Goal: Task Accomplishment & Management: Manage account settings

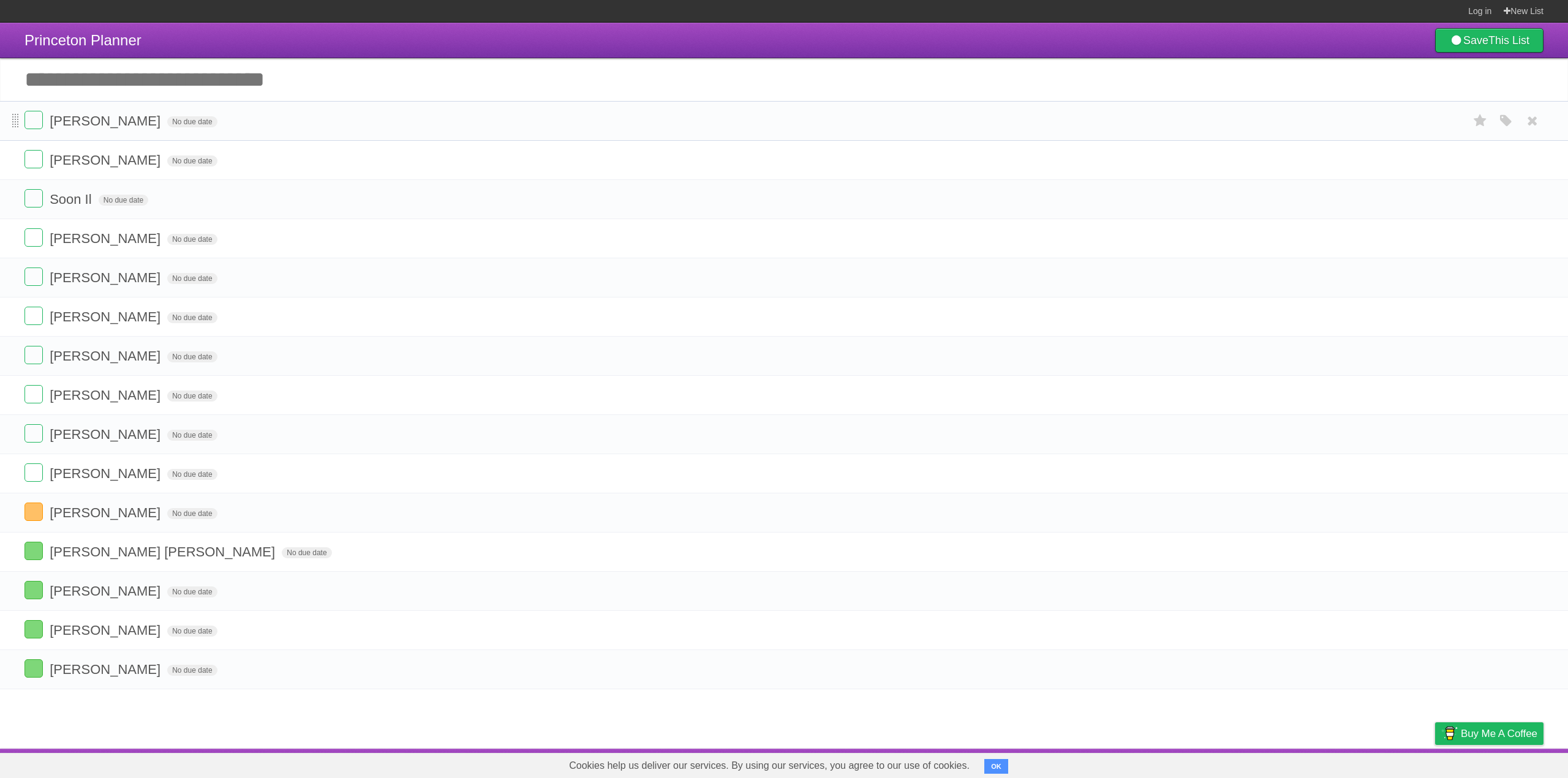
click at [18, 120] on span at bounding box center [15, 121] width 7 height 15
click at [37, 118] on label at bounding box center [34, 120] width 18 height 18
click at [30, 359] on label at bounding box center [34, 355] width 18 height 18
click at [30, 124] on label at bounding box center [34, 120] width 18 height 18
click at [33, 354] on ul "[PERSON_NAME] No due date White Red Blue Green Purple Orange [PERSON_NAME] No d…" at bounding box center [784, 395] width 1568 height 589
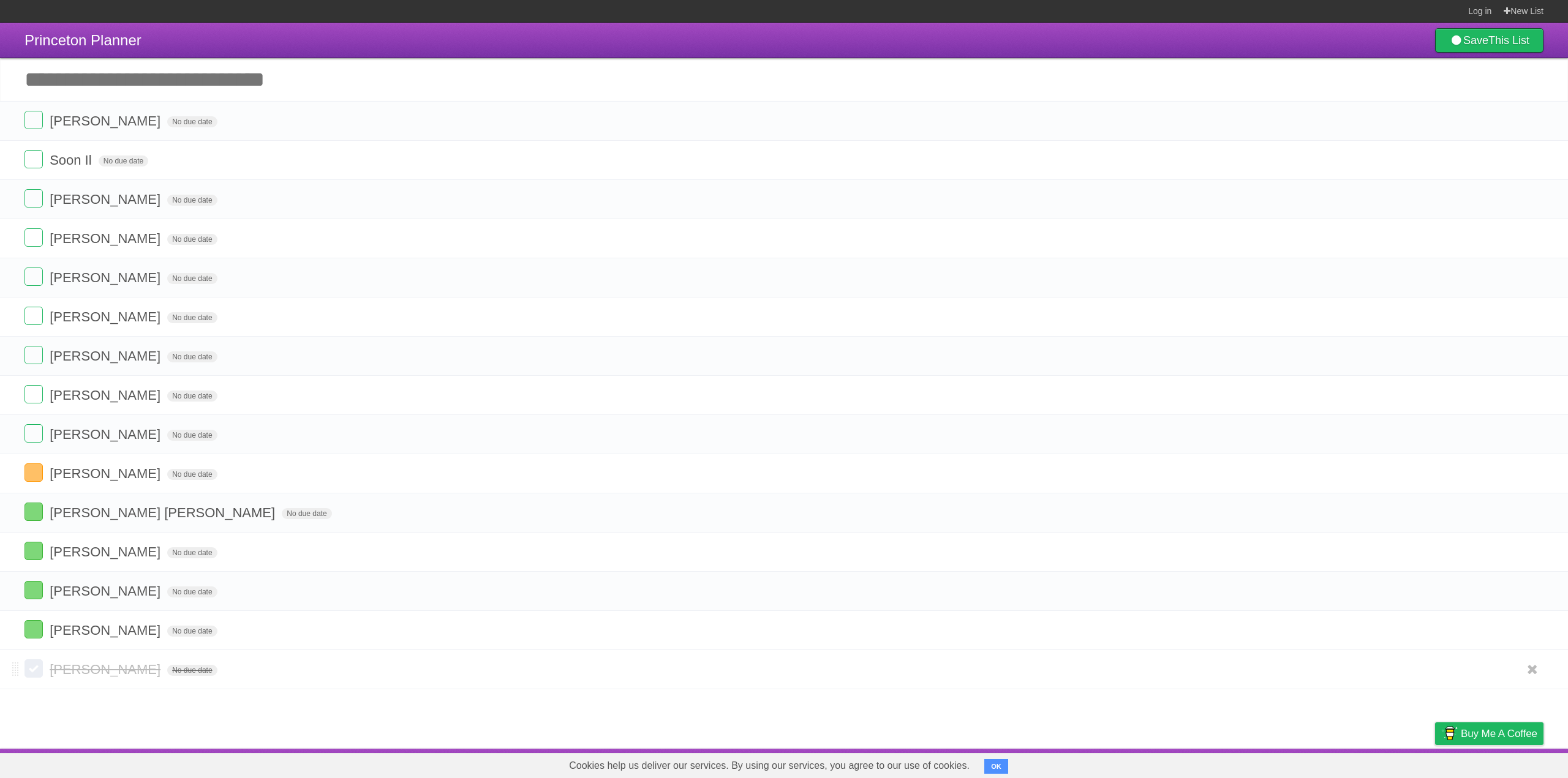
click at [32, 672] on label at bounding box center [34, 668] width 18 height 18
click at [9, 672] on li "[PERSON_NAME] No due date White Red Blue Green Purple Orange" at bounding box center [784, 670] width 1568 height 39
click at [0, 0] on span at bounding box center [0, 0] width 0 height 0
click at [18, 668] on span at bounding box center [15, 670] width 7 height 15
click at [29, 670] on label at bounding box center [34, 668] width 18 height 18
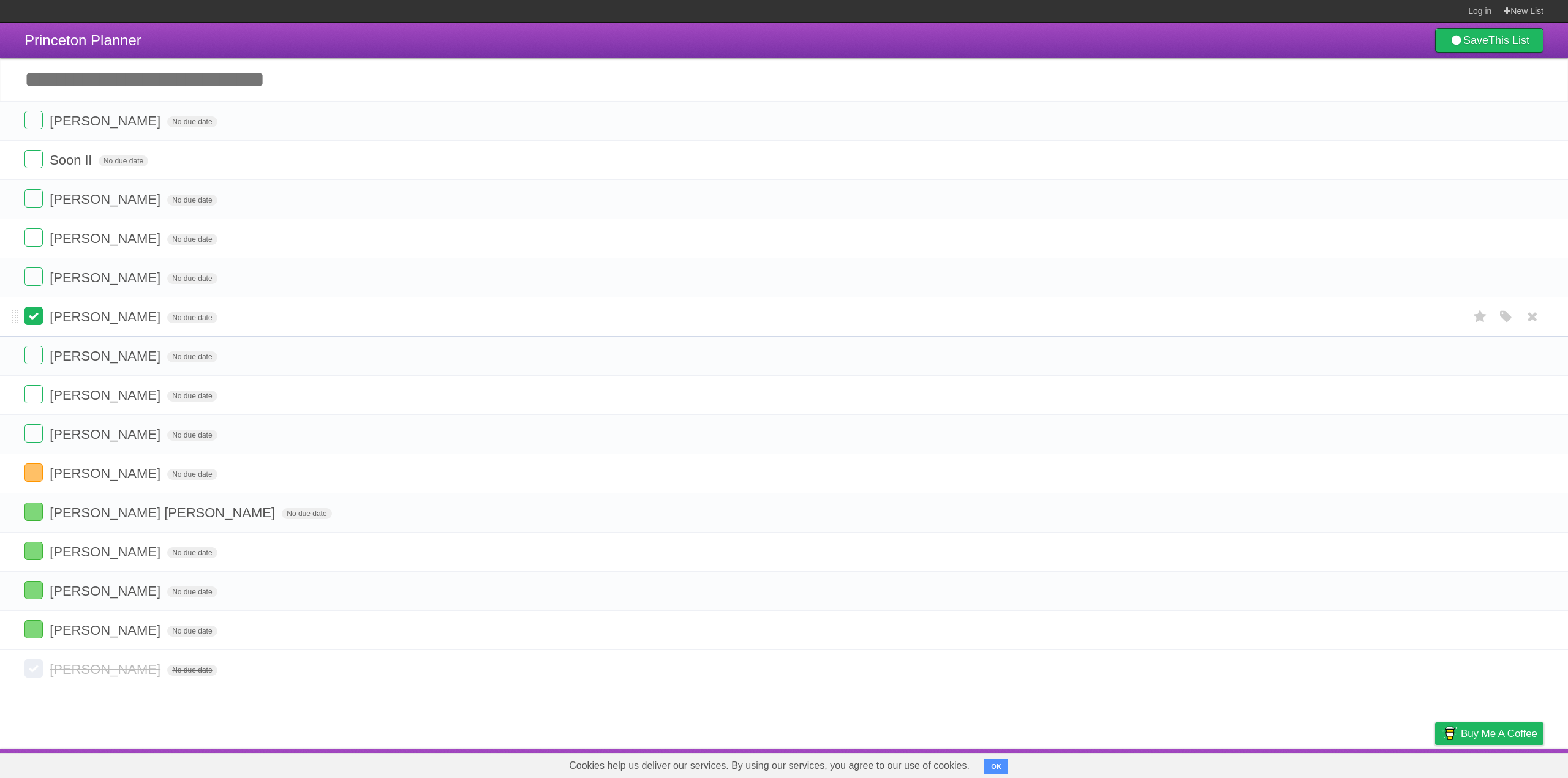
click at [36, 317] on label at bounding box center [34, 316] width 18 height 18
click at [1507, 352] on icon "button" at bounding box center [1506, 356] width 17 height 16
click at [1536, 666] on icon at bounding box center [1533, 670] width 17 height 20
click at [34, 675] on label at bounding box center [34, 668] width 18 height 18
click at [33, 632] on label at bounding box center [34, 629] width 18 height 18
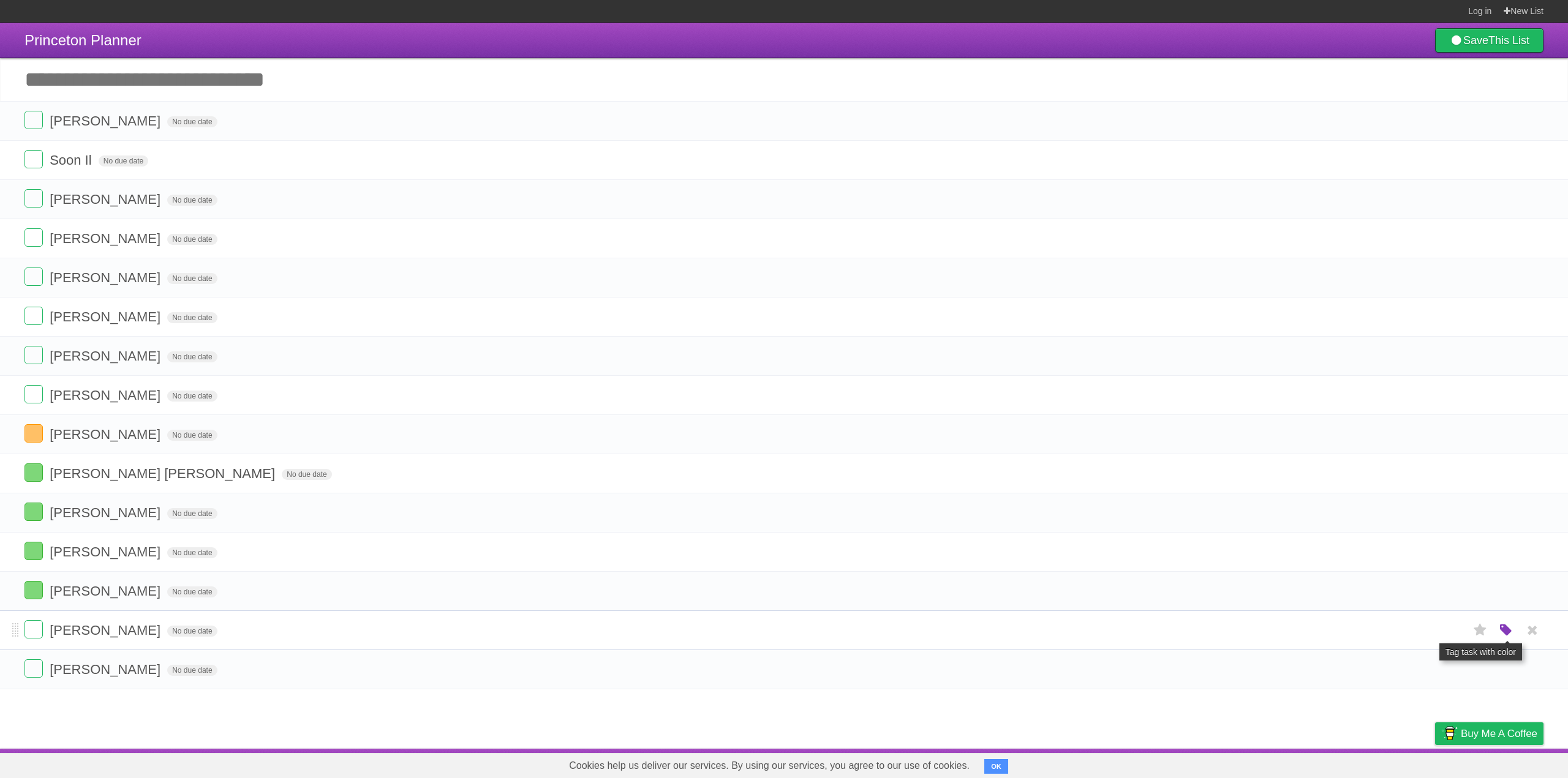
click at [1507, 634] on icon "button" at bounding box center [1506, 630] width 17 height 16
click at [1455, 630] on label "Orange" at bounding box center [1453, 630] width 13 height 13
click at [1510, 670] on icon "button" at bounding box center [1506, 670] width 17 height 16
click at [1454, 669] on label "Orange" at bounding box center [1453, 669] width 13 height 13
click at [248, 743] on article "Princeton Planner Save This List Add another task ********* [PERSON_NAME] No du…" at bounding box center [784, 386] width 1568 height 726
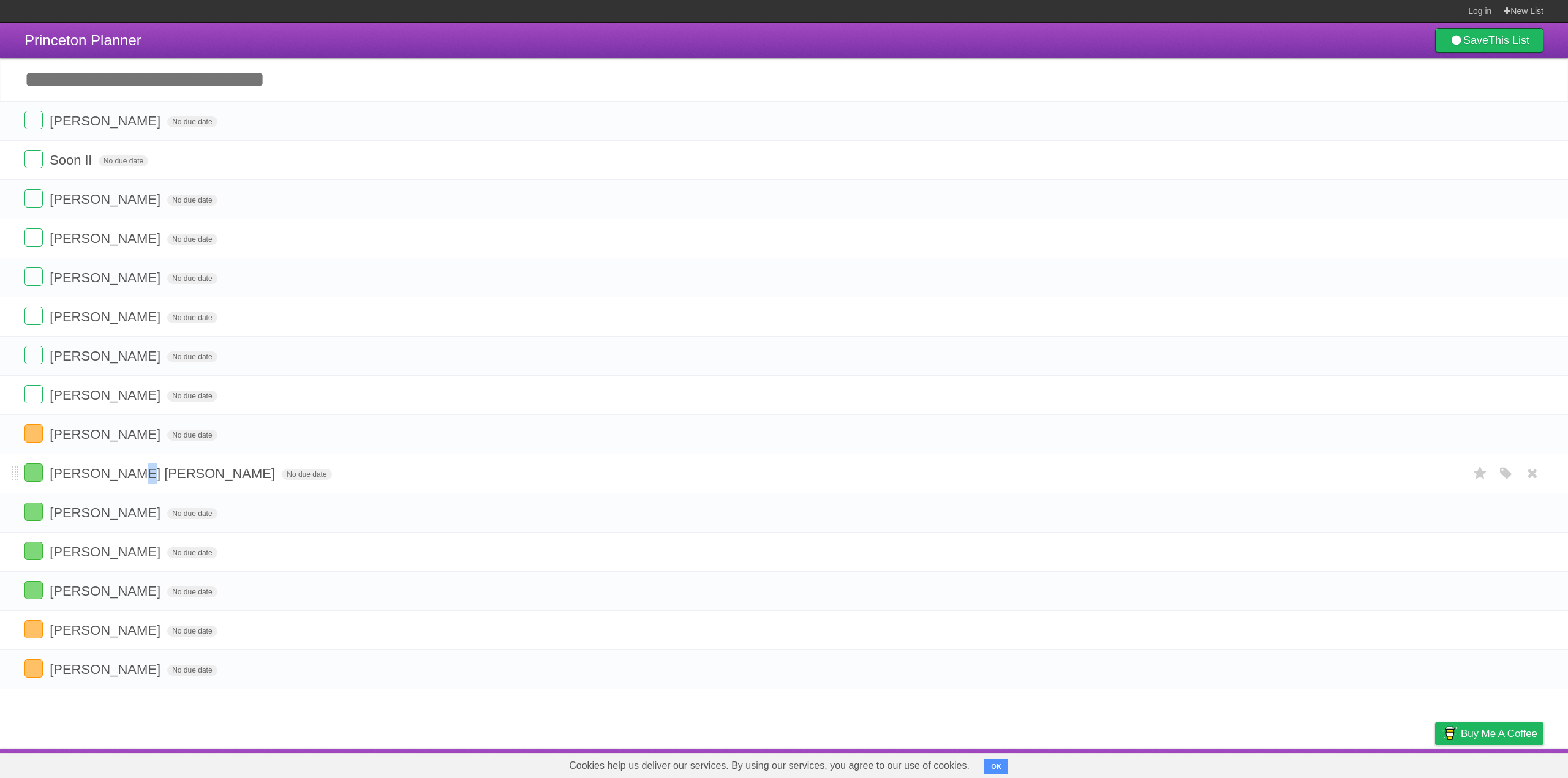
click at [125, 476] on span "[PERSON_NAME] [PERSON_NAME]" at bounding box center [164, 473] width 228 height 15
click at [125, 476] on input "**********" at bounding box center [100, 474] width 102 height 16
